Goal: Task Accomplishment & Management: Complete application form

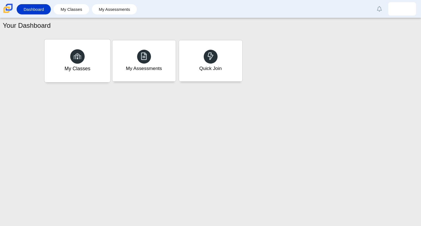
click at [58, 64] on div "My Classes" at bounding box center [77, 60] width 66 height 43
click at [166, 65] on div "My Assessments" at bounding box center [144, 60] width 66 height 43
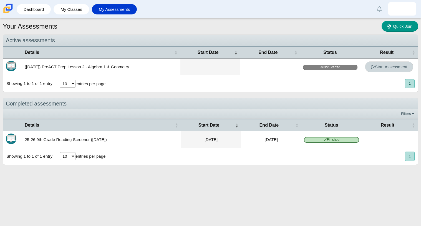
click at [384, 65] on span "Start Assessment" at bounding box center [389, 66] width 37 height 5
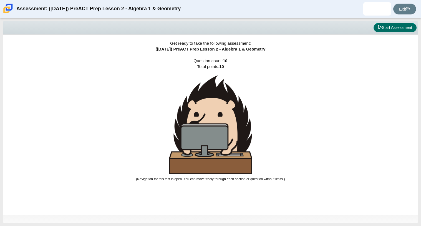
click at [396, 29] on button "Start Assessment" at bounding box center [395, 27] width 43 height 9
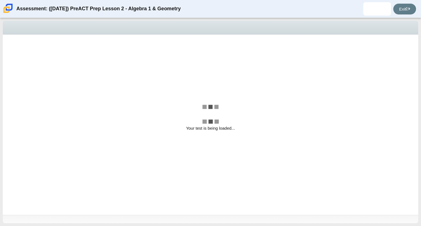
select select "bbf5d072-3e0b-44c4-9a12-6e7c9033f65b"
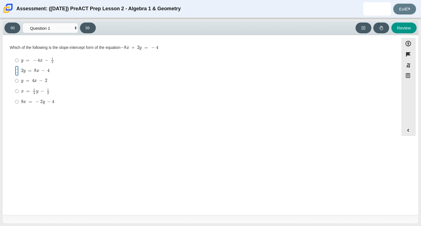
click at [17, 70] on input "2 y = 8 x − 4 2 y = 8 x − 4" at bounding box center [17, 71] width 4 height 10
radio input "true"
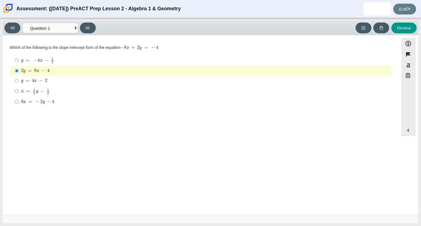
click at [22, 69] on mjx-c "Assessment items" at bounding box center [22, 70] width 2 height 3
click at [19, 69] on input "2 y = 8 x − 4 2 y = 8 x − 4" at bounding box center [17, 71] width 4 height 10
click at [51, 58] on mjx-frac "Assessment items" at bounding box center [53, 60] width 4 height 6
click at [19, 58] on input "y = − 4 x − 1 2 y = − 4 x − 1 2" at bounding box center [17, 60] width 4 height 11
radio input "true"
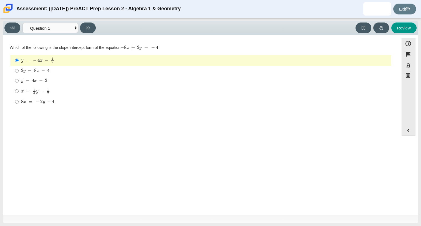
click at [43, 78] on mjx-container "y = 4 x − 2" at bounding box center [34, 80] width 26 height 11
click at [19, 78] on input "y = 4 x − 2 y = 4 x − 2" at bounding box center [17, 81] width 4 height 10
radio input "true"
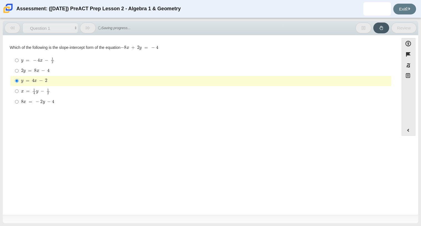
click at [44, 91] on mjx-math "Assessment items" at bounding box center [35, 91] width 29 height 6
click at [19, 91] on input "x = 1 4 y − 1 2 x = 1 4 y − 1 2" at bounding box center [17, 91] width 4 height 11
radio input "true"
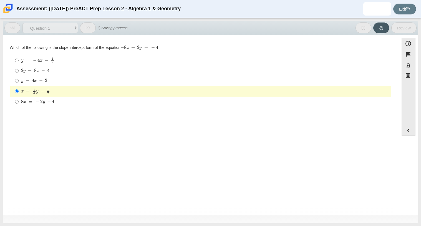
click at [46, 103] on mjx-c "Assessment items" at bounding box center [45, 103] width 1 height 0
click at [19, 102] on input "8 x = − 2 y − 4 8 x = − 2 y − 4" at bounding box center [17, 102] width 4 height 10
radio input "true"
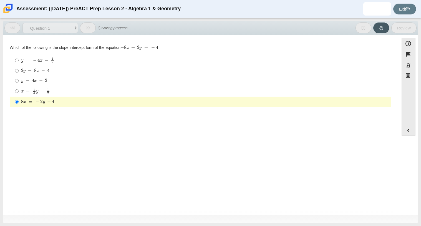
click at [54, 120] on div "Question Which of the following is the slope-intercept form of the equation − 8…" at bounding box center [201, 125] width 391 height 173
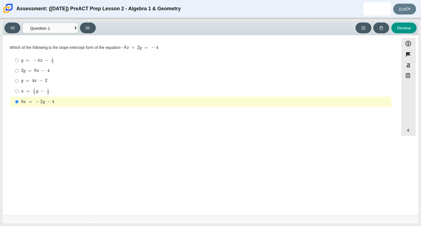
click at [39, 57] on mjx-math "Assessment items" at bounding box center [37, 60] width 33 height 6
click at [19, 57] on input "y = − 4 x − 1 2 y = − 4 x − 1 2" at bounding box center [17, 60] width 4 height 11
radio input "true"
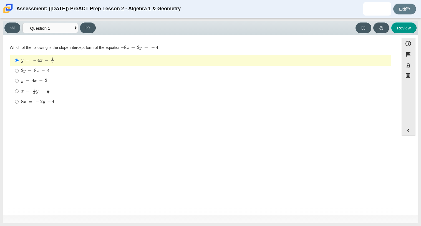
click at [36, 74] on mjx-container "2 y = 8 x − 4" at bounding box center [35, 70] width 29 height 11
click at [19, 74] on input "2 y = 8 x − 4 2 y = 8 x − 4" at bounding box center [17, 71] width 4 height 10
radio input "true"
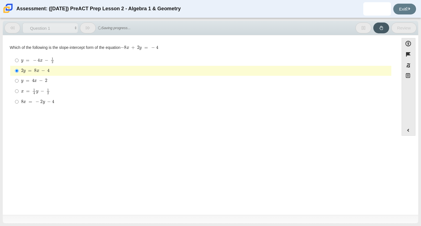
click at [54, 59] on mjx-frac "Assessment items" at bounding box center [53, 60] width 4 height 6
click at [19, 59] on input "y = − 4 x − 1 2 y = − 4 x − 1 2" at bounding box center [17, 60] width 4 height 11
radio input "true"
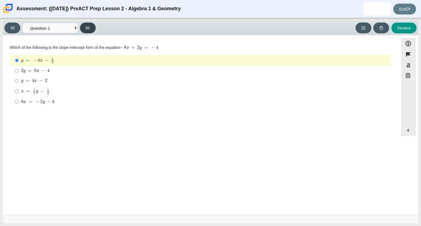
click at [89, 23] on button at bounding box center [88, 27] width 16 height 11
select select "ed62e223-81bd-4cbf-ab48-ab975844bd1f"
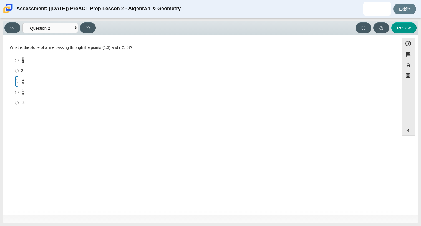
click at [18, 81] on input "3 8 3 eighths" at bounding box center [17, 81] width 4 height 11
radio input "true"
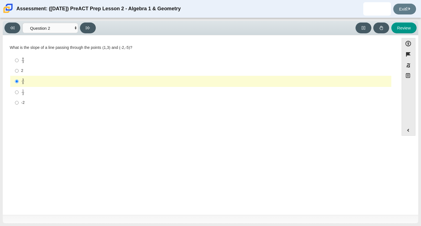
click at [24, 90] on mjx-frac "Assessment items" at bounding box center [23, 92] width 4 height 6
click at [19, 90] on input "1 2 1 half" at bounding box center [17, 92] width 4 height 11
radio input "true"
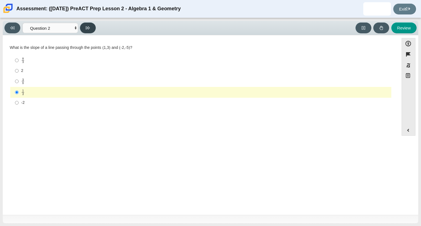
click at [90, 31] on button at bounding box center [88, 27] width 16 height 11
select select "97f4f5fa-a52e-4fed-af51-565bfcdf47cb"
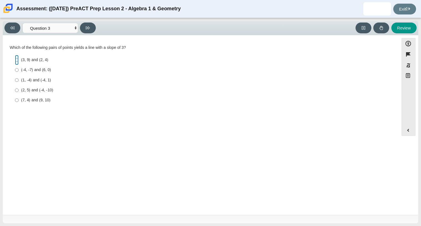
click at [15, 62] on input "(3, 9) and (2, 4) (3, 9) and (2, 4)" at bounding box center [17, 60] width 4 height 10
radio input "true"
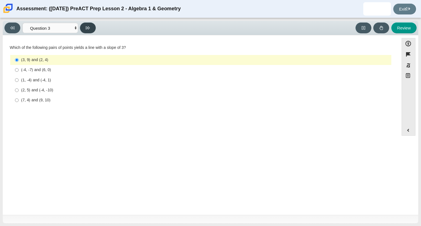
click at [88, 23] on button at bounding box center [88, 27] width 16 height 11
select select "89427bb7-e313-4f00-988f-8b8255897029"
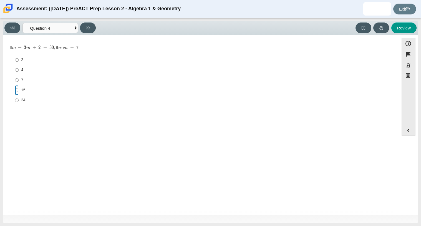
click at [16, 90] on input "15 15" at bounding box center [17, 90] width 4 height 10
radio input "true"
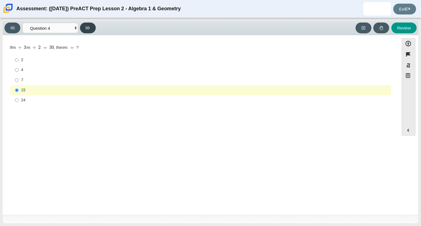
click at [85, 22] on button at bounding box center [88, 27] width 16 height 11
select select "489dcffd-4e6a-49cf-a9d6-ad1d4a911a4e"
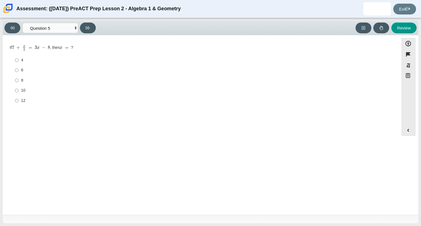
click at [361, 204] on div "Question If 7 + x 2 = 3 x − 8 , then x = ? Responses 4 4 6 6 8 8 10 10 12 12" at bounding box center [201, 125] width 391 height 173
click at [346, 220] on div at bounding box center [210, 219] width 415 height 8
click at [21, 78] on label "8 8" at bounding box center [201, 80] width 380 height 10
click at [19, 78] on input "8 8" at bounding box center [17, 80] width 4 height 10
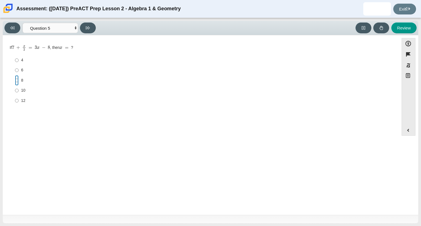
radio input "true"
